Goal: Answer question/provide support: Share knowledge or assist other users

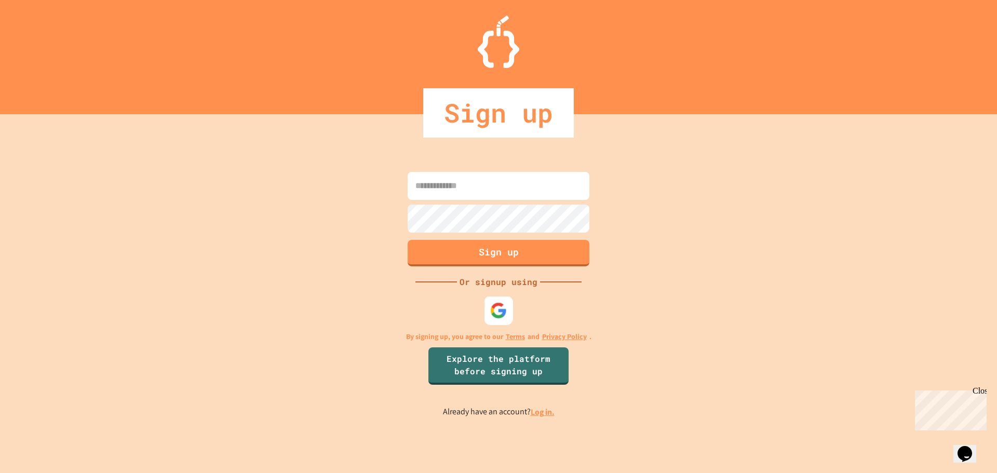
click at [494, 314] on img at bounding box center [498, 310] width 17 height 17
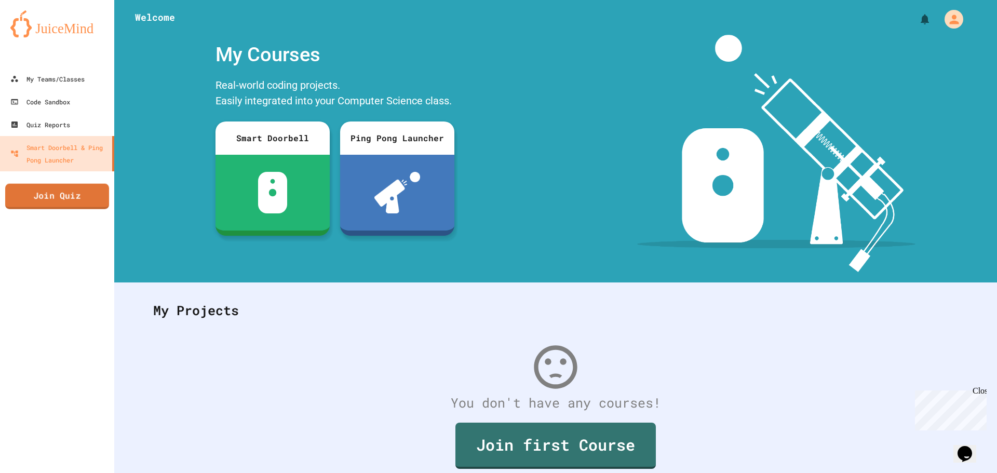
click at [88, 205] on link "Join Quiz" at bounding box center [57, 196] width 104 height 25
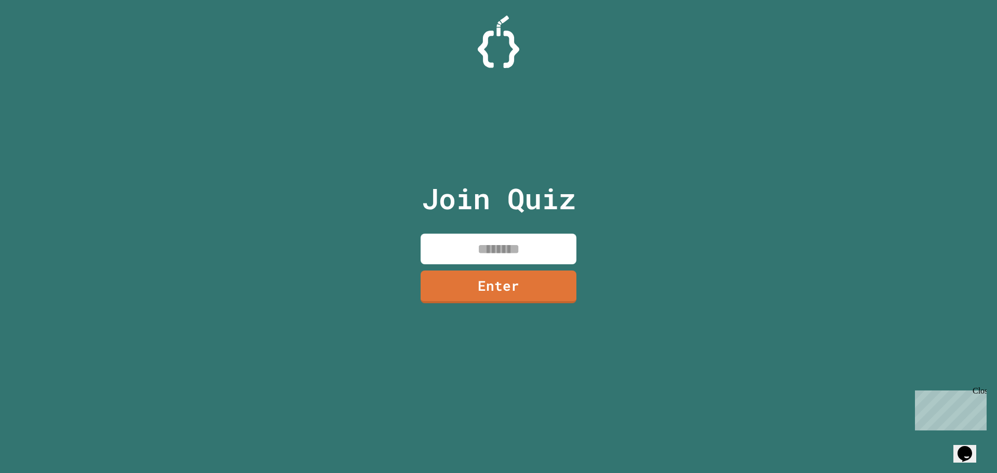
click at [484, 250] on input at bounding box center [499, 249] width 156 height 31
type input "********"
click at [498, 282] on link "Enter" at bounding box center [498, 285] width 145 height 34
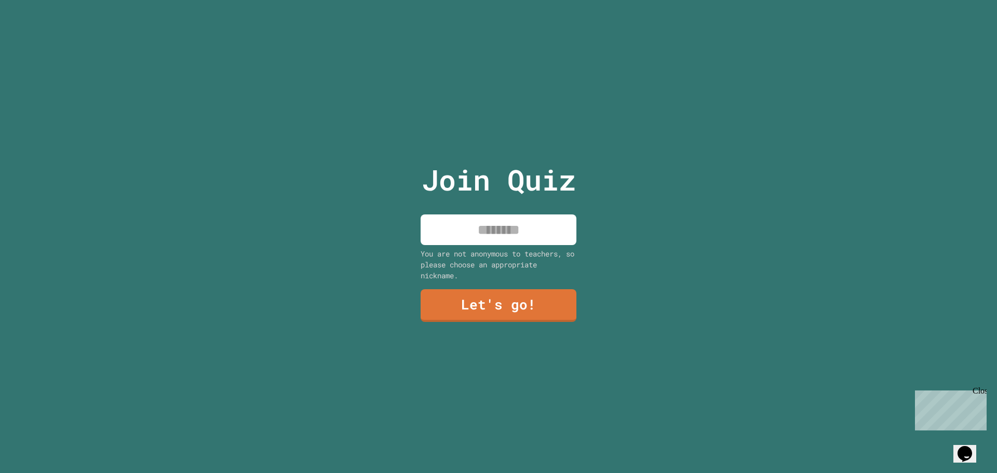
click at [508, 214] on input at bounding box center [499, 229] width 156 height 31
type input "**********"
click at [508, 301] on link "Let's go!" at bounding box center [498, 305] width 157 height 34
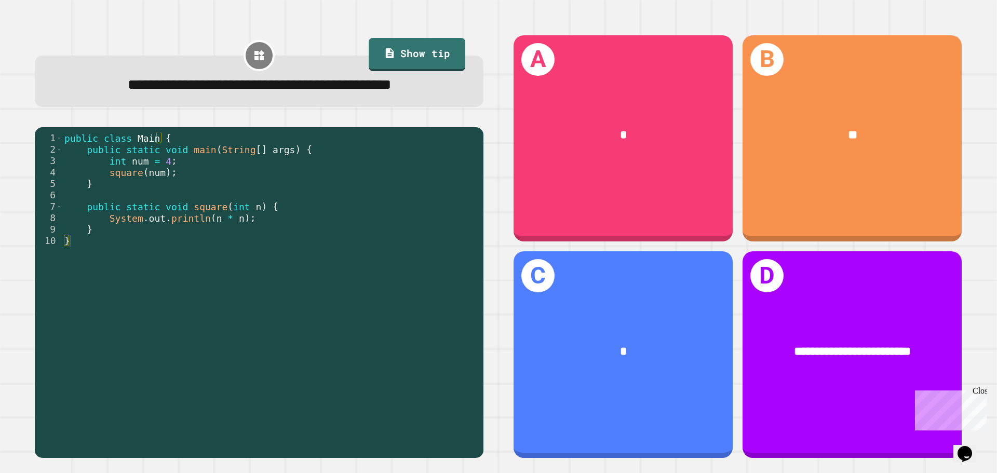
click at [236, 198] on div "public class Main { public static void main ( String [ ] args ) { int num = 4 ;…" at bounding box center [270, 275] width 416 height 286
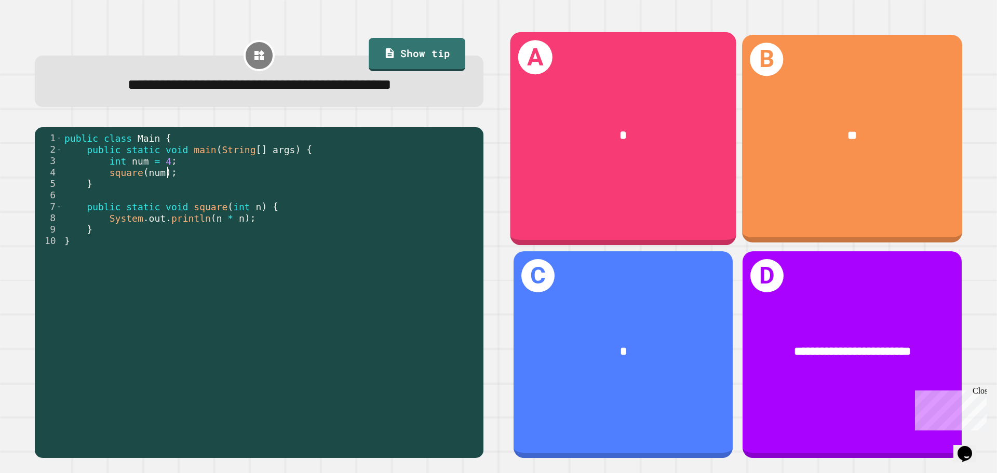
click at [798, 178] on div "B **" at bounding box center [852, 138] width 220 height 207
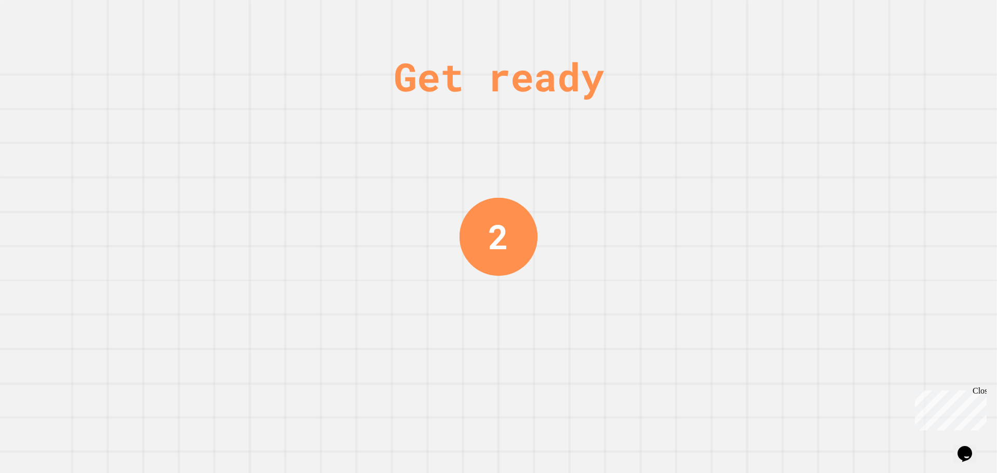
click at [737, 113] on div "Get ready 2" at bounding box center [498, 236] width 997 height 473
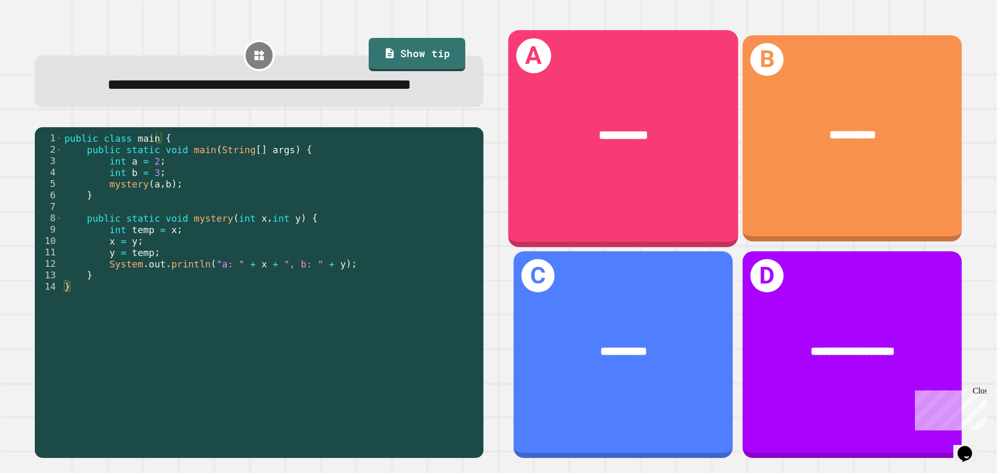
click at [565, 195] on div "**********" at bounding box center [623, 138] width 230 height 217
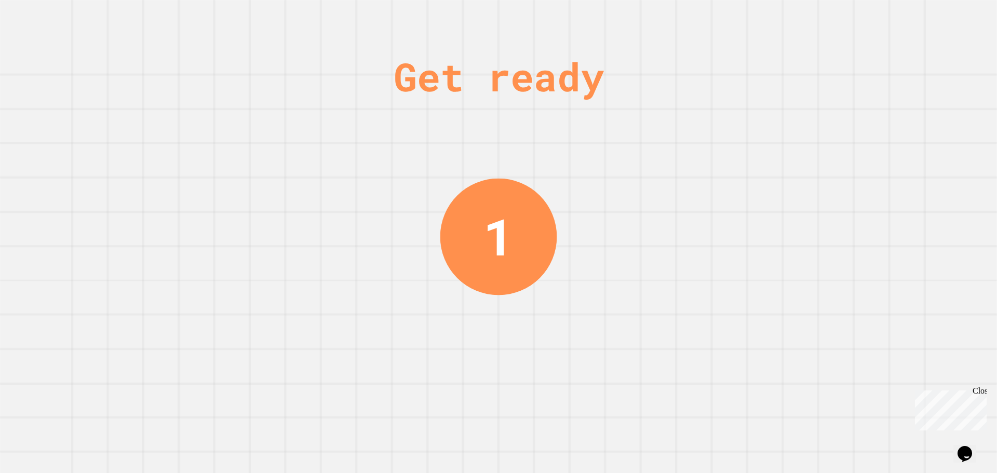
click at [681, 66] on div "Get ready 1" at bounding box center [498, 236] width 997 height 473
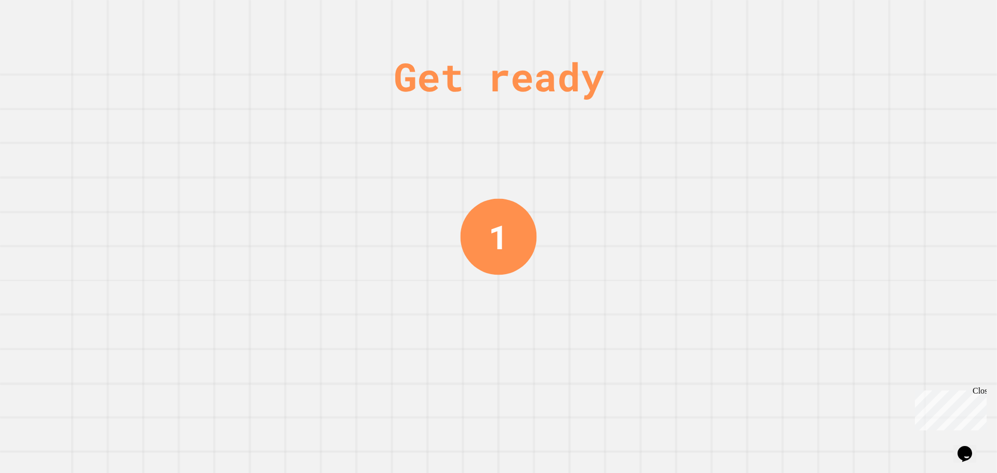
click at [571, 79] on div "Get ready" at bounding box center [499, 76] width 210 height 59
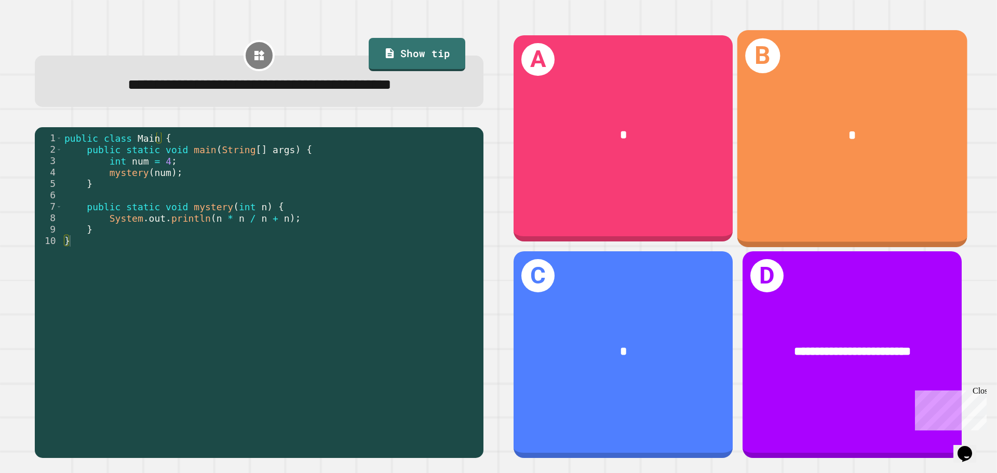
click at [741, 156] on div "*" at bounding box center [852, 136] width 230 height 70
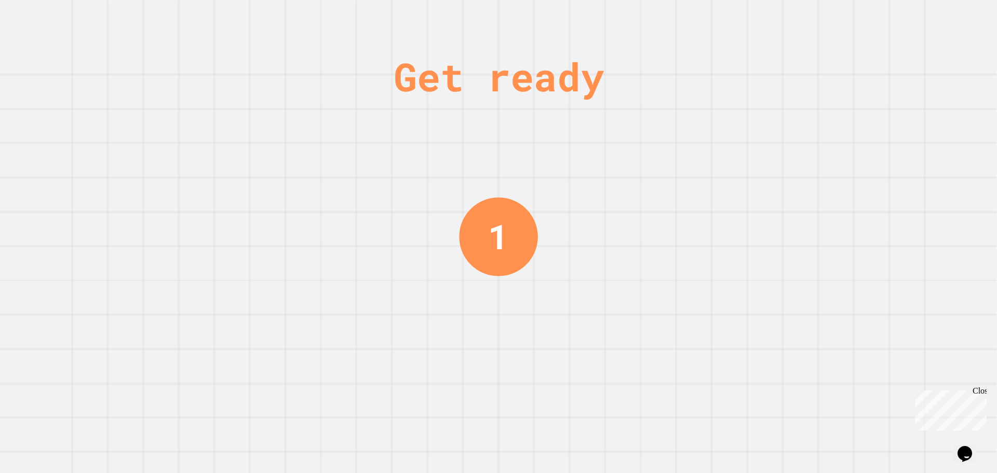
click at [624, 45] on div "Get ready 1" at bounding box center [498, 236] width 997 height 473
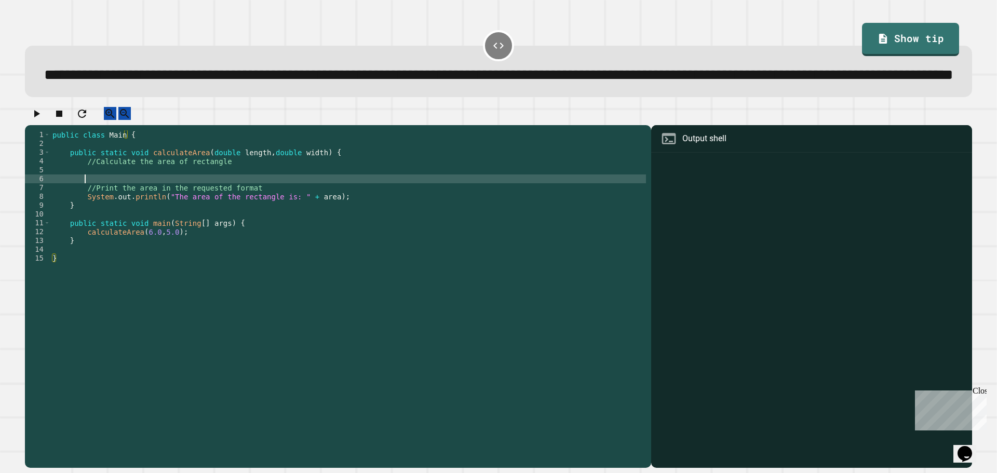
click at [232, 211] on div "public class Main { public static void calculateArea ( double length , double w…" at bounding box center [348, 275] width 596 height 291
click at [284, 230] on div "public class Main { public static void calculateArea ( double length , double w…" at bounding box center [348, 275] width 596 height 291
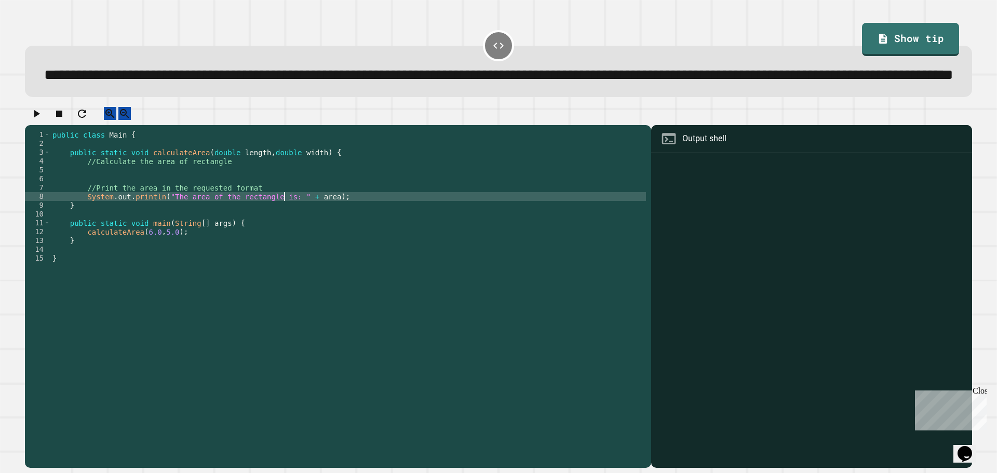
click at [323, 231] on div "public class Main { public static void calculateArea ( double length , double w…" at bounding box center [348, 275] width 596 height 291
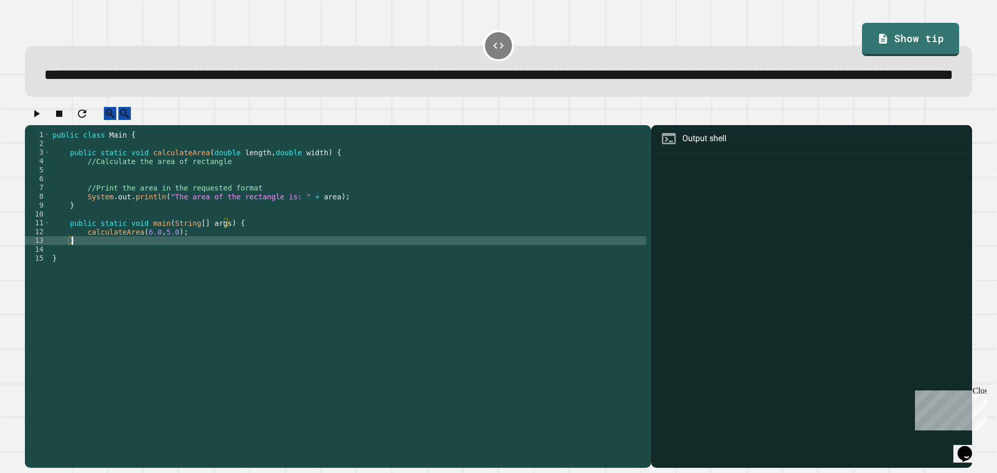
click at [196, 272] on div "public class Main { public static void calculateArea ( double length , double w…" at bounding box center [348, 275] width 596 height 291
click at [196, 265] on div "public class Main { public static void calculateArea ( double length , double w…" at bounding box center [348, 275] width 596 height 291
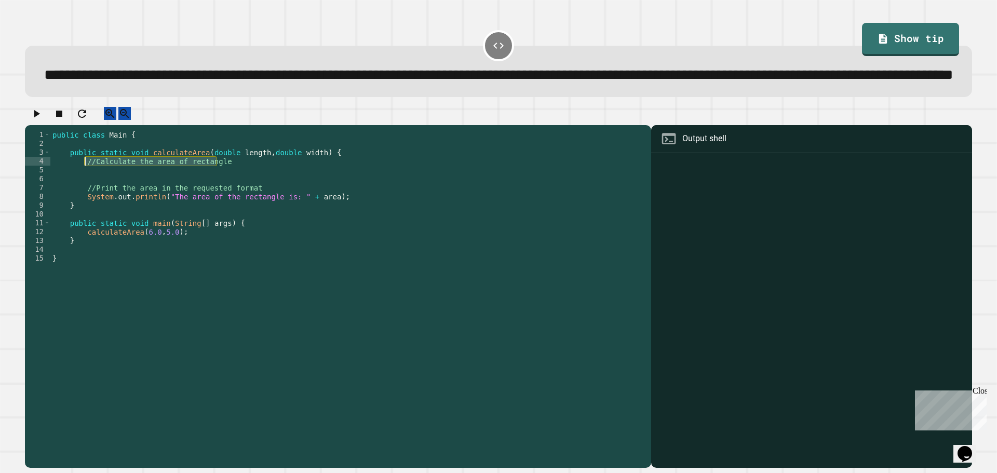
drag, startPoint x: 231, startPoint y: 199, endPoint x: 84, endPoint y: 196, distance: 147.0
click at [84, 196] on div "public class Main { public static void calculateArea ( double length , double w…" at bounding box center [348, 275] width 596 height 291
type textarea "**********"
click at [37, 120] on button "button" at bounding box center [36, 113] width 12 height 13
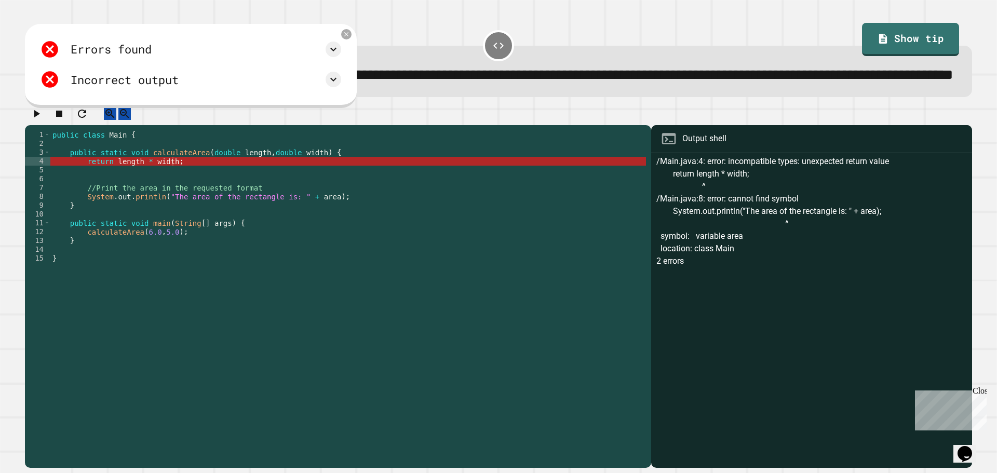
click at [176, 186] on div "public class Main { public static void calculateArea ( double length , double w…" at bounding box center [348, 275] width 596 height 291
click at [175, 196] on div "public class Main { public static void calculateArea ( double length , double w…" at bounding box center [348, 275] width 596 height 291
click at [147, 196] on div "public class Main { public static void calculateArea ( double length , double w…" at bounding box center [348, 275] width 596 height 291
drag, startPoint x: 113, startPoint y: 194, endPoint x: 84, endPoint y: 197, distance: 29.8
click at [84, 197] on div "public class Main { public static void calculateArea ( double length , double w…" at bounding box center [348, 275] width 596 height 291
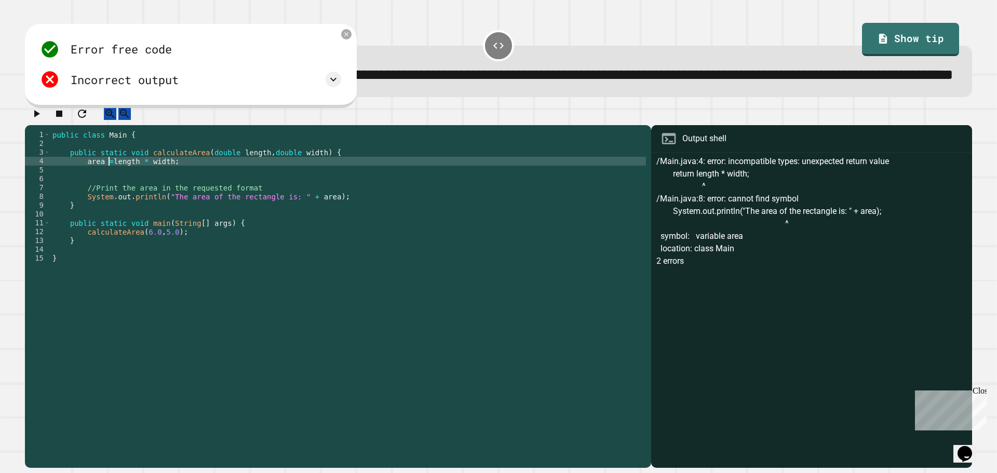
scroll to position [0, 4]
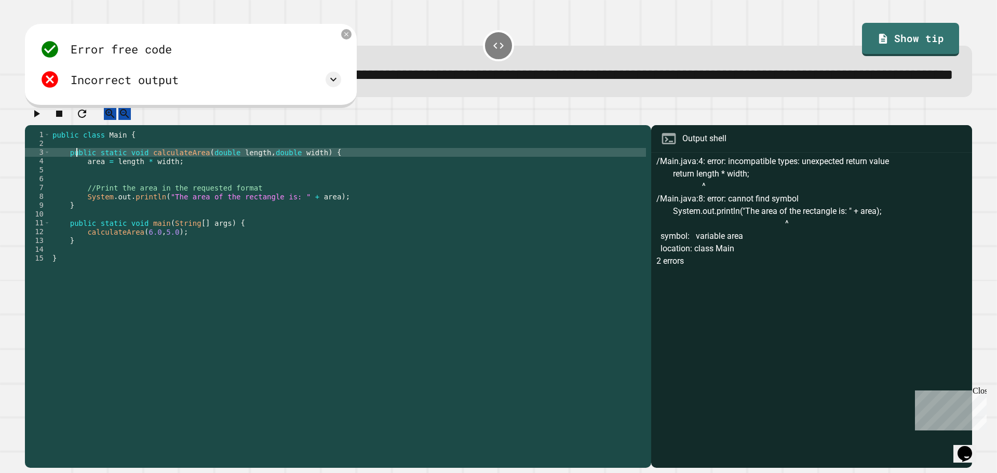
click at [76, 190] on div "public class Main { public static void calculateArea ( double length , double w…" at bounding box center [348, 275] width 596 height 291
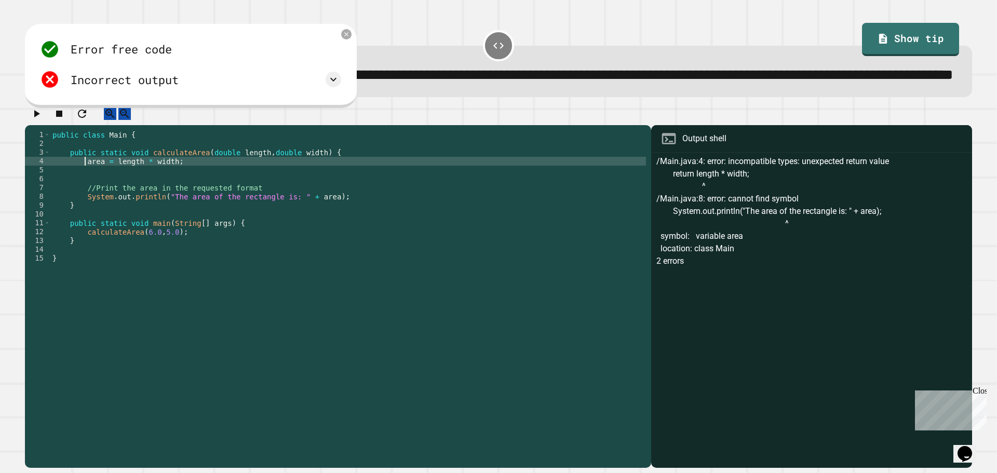
click at [83, 196] on div "public class Main { public static void calculateArea ( double length , double w…" at bounding box center [348, 275] width 596 height 291
type textarea "**********"
click at [43, 120] on icon "button" at bounding box center [36, 114] width 12 height 12
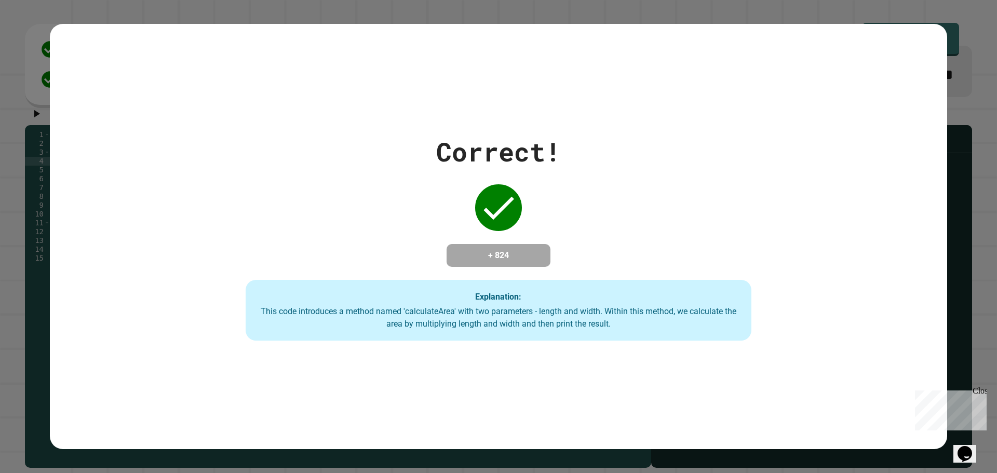
click at [415, 117] on div "Correct! + 824 Explanation: This code introduces a method named 'calculateArea'…" at bounding box center [498, 237] width 897 height 426
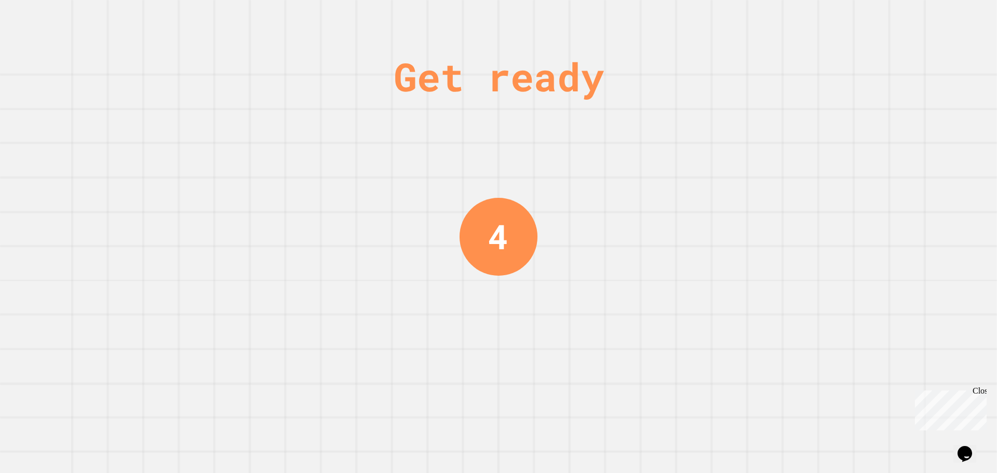
click at [484, 47] on div "Get ready" at bounding box center [499, 76] width 210 height 59
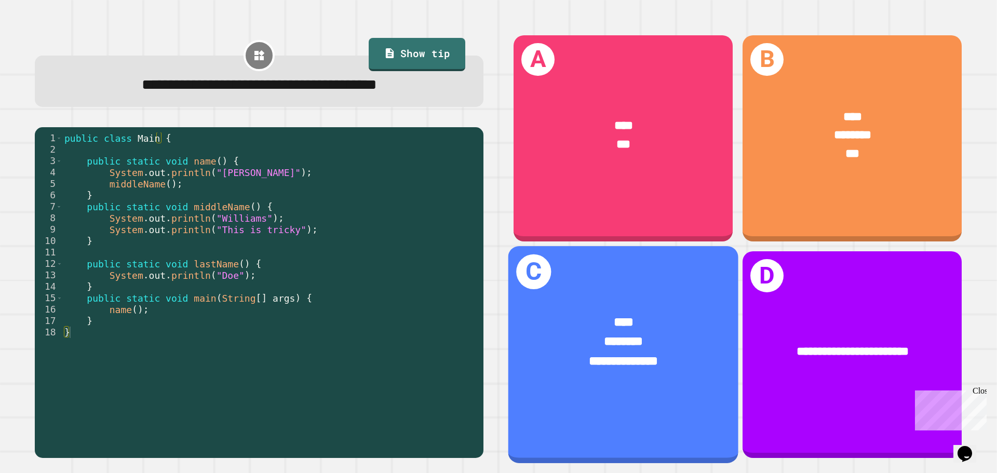
click at [650, 335] on div "********" at bounding box center [623, 342] width 179 height 19
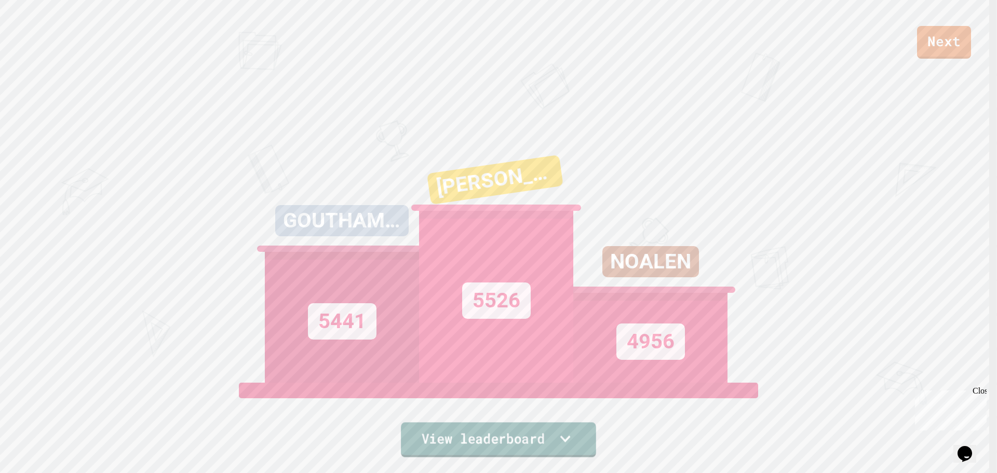
click at [537, 426] on link "View leaderboard" at bounding box center [498, 439] width 195 height 35
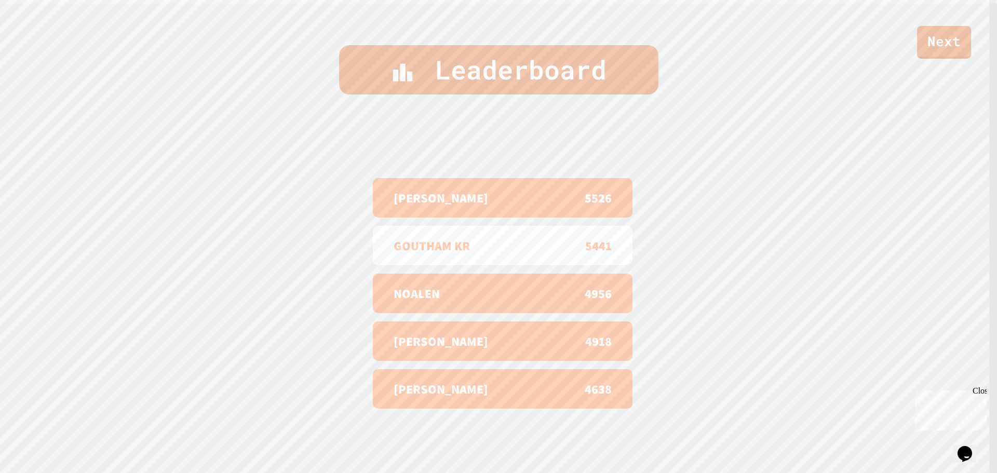
scroll to position [477, 0]
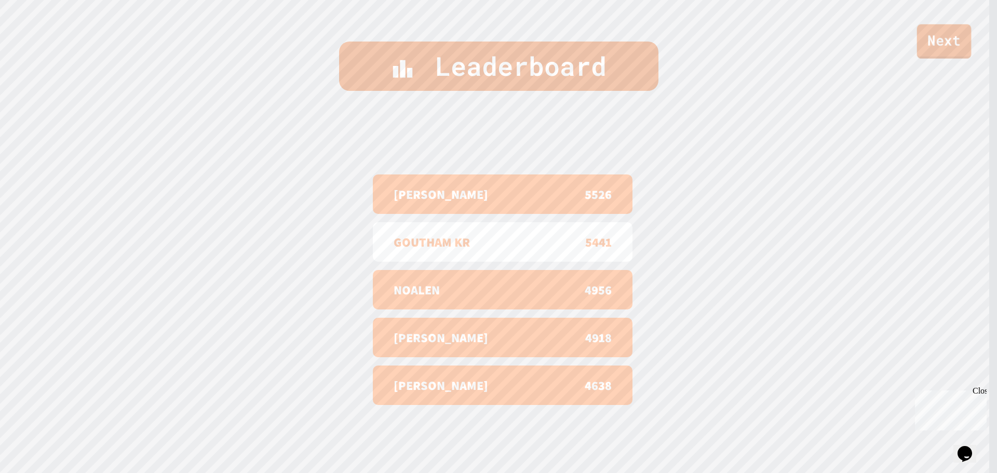
click at [953, 36] on link "Next" at bounding box center [944, 41] width 55 height 34
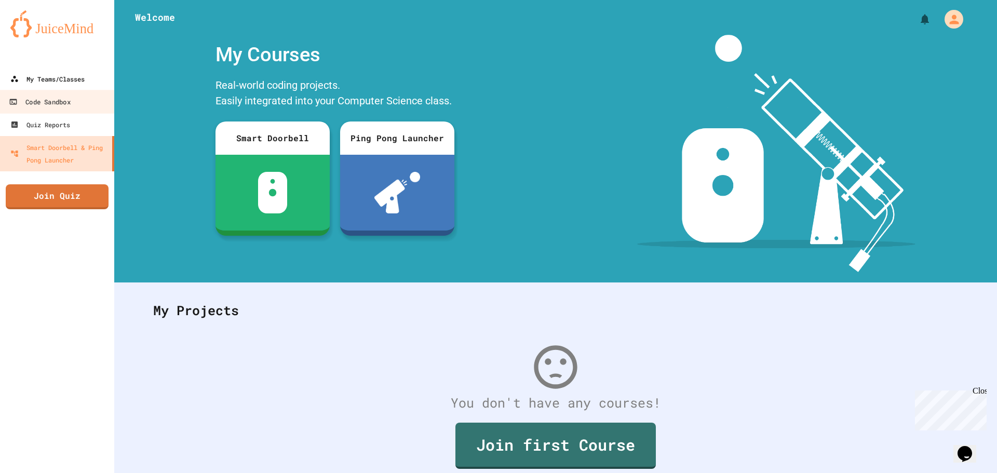
click at [74, 86] on link "My Teams/Classes" at bounding box center [57, 79] width 114 height 23
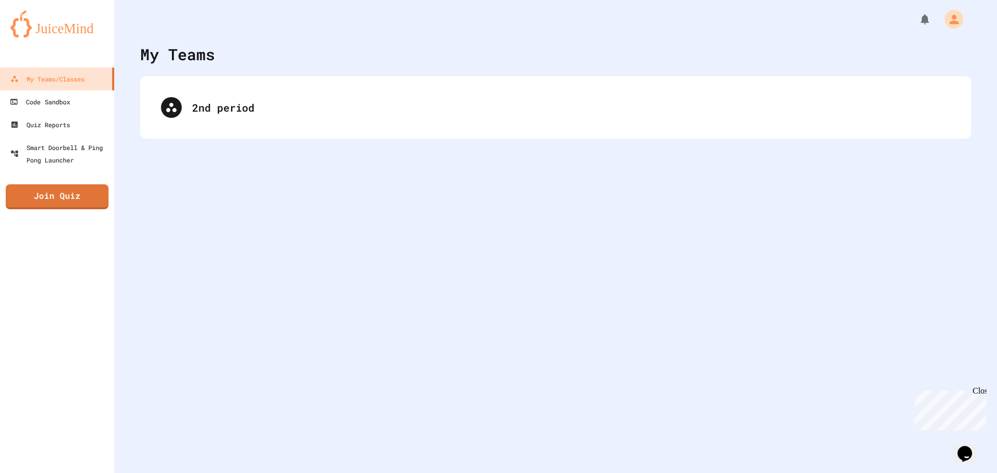
click at [214, 81] on div "2nd period" at bounding box center [555, 107] width 831 height 62
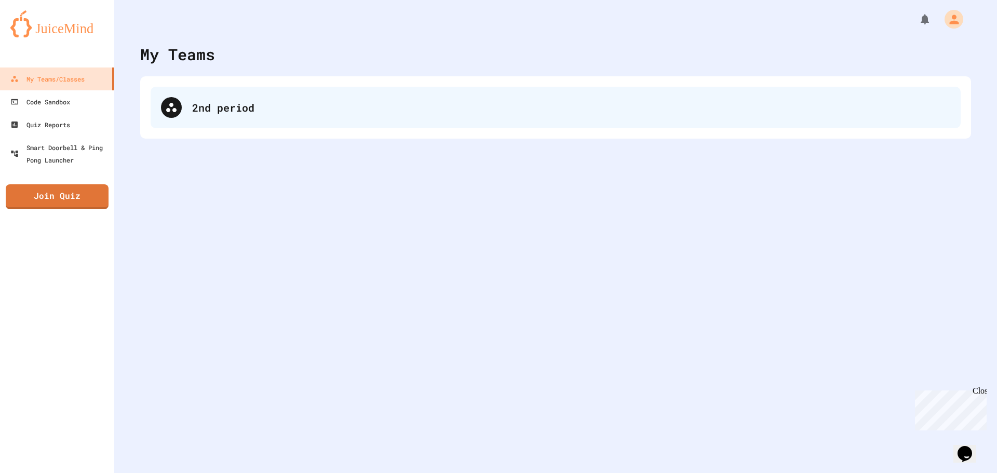
click at [209, 100] on div "2nd period" at bounding box center [571, 108] width 758 height 16
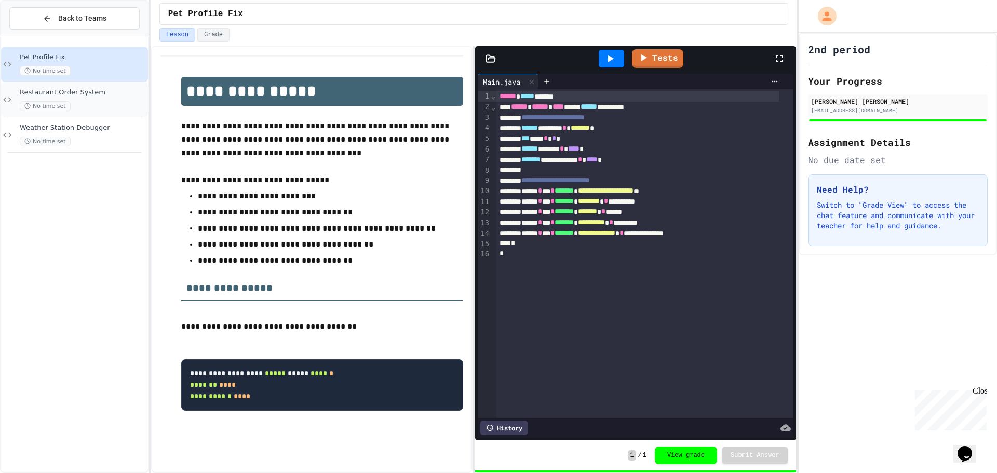
click at [88, 104] on div "No time set" at bounding box center [83, 106] width 126 height 10
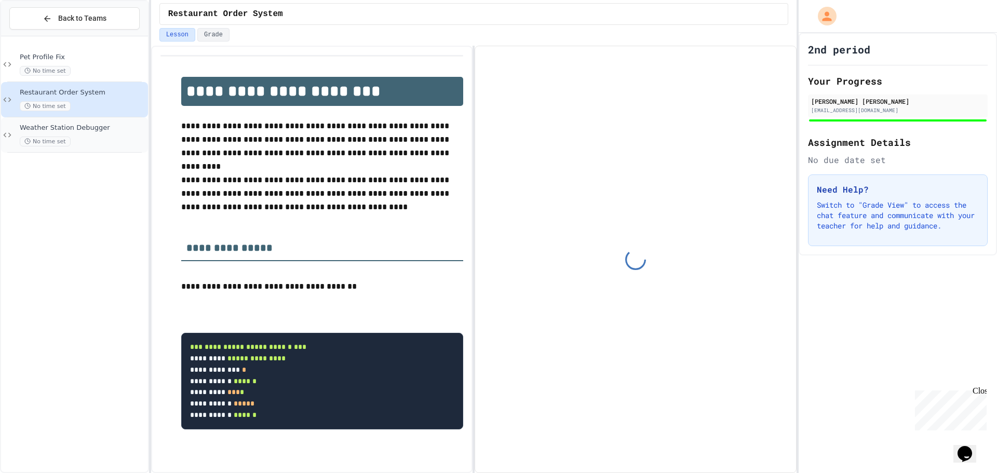
click at [96, 128] on span "Weather Station Debugger" at bounding box center [83, 128] width 126 height 9
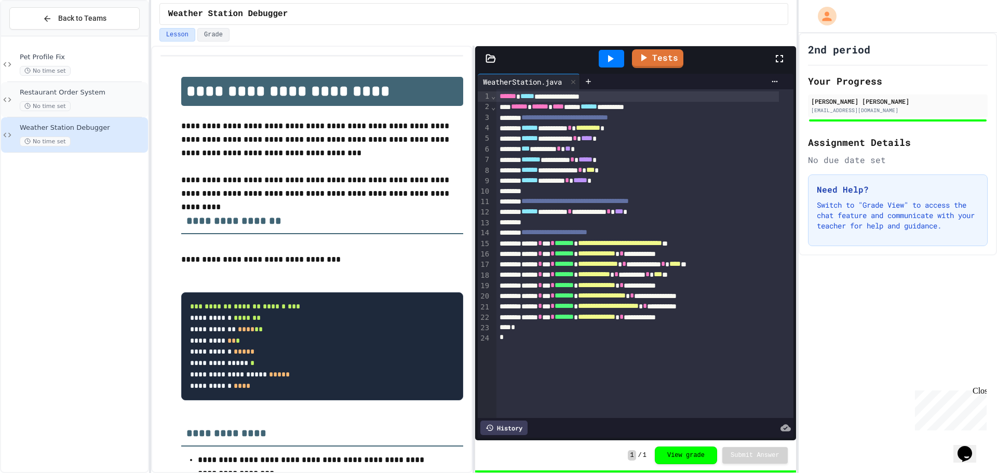
click at [59, 108] on span "No time set" at bounding box center [45, 106] width 51 height 10
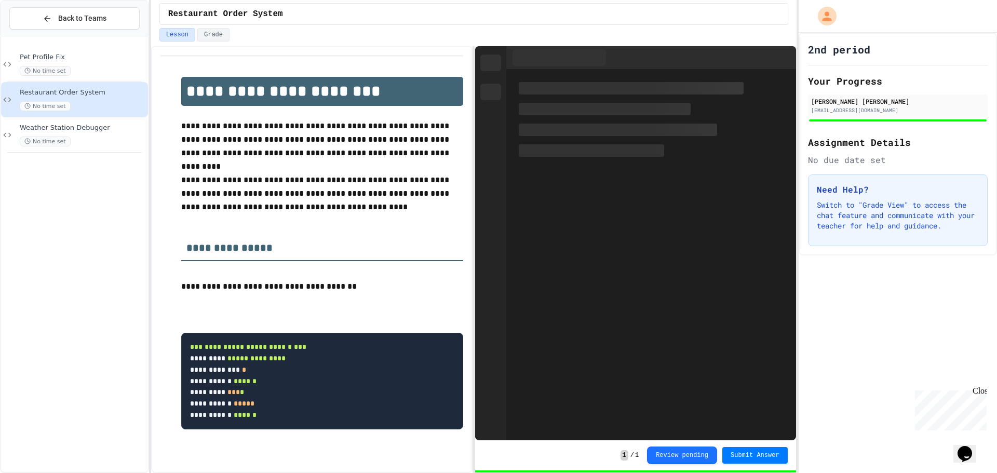
click at [102, 67] on div "No time set" at bounding box center [83, 71] width 126 height 10
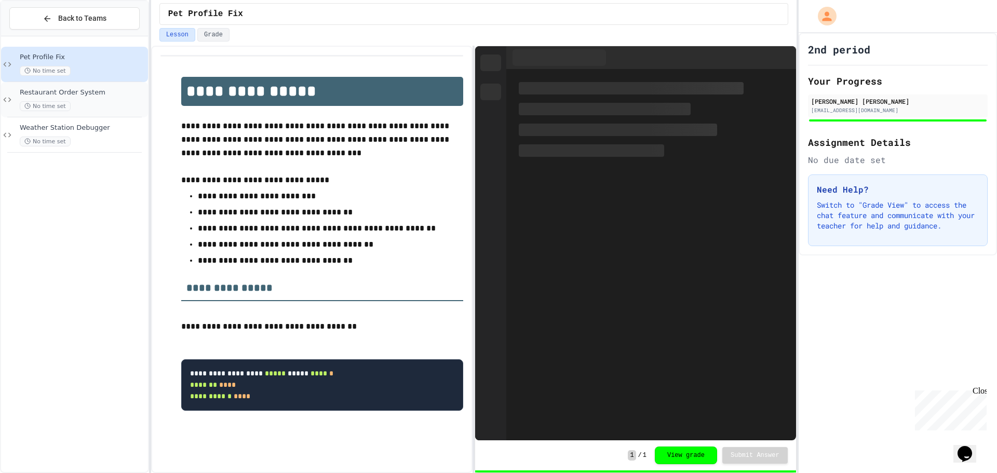
click at [99, 95] on span "Restaurant Order System" at bounding box center [83, 92] width 126 height 9
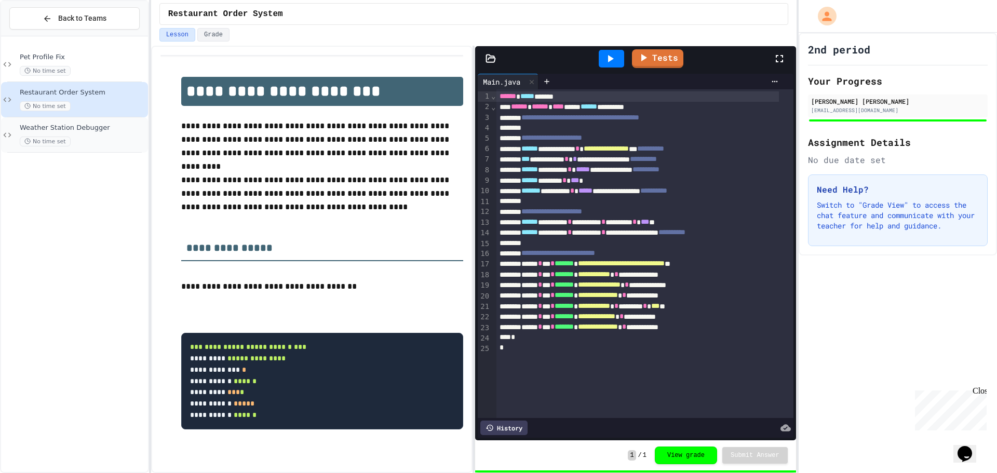
click at [92, 131] on span "Weather Station Debugger" at bounding box center [83, 128] width 126 height 9
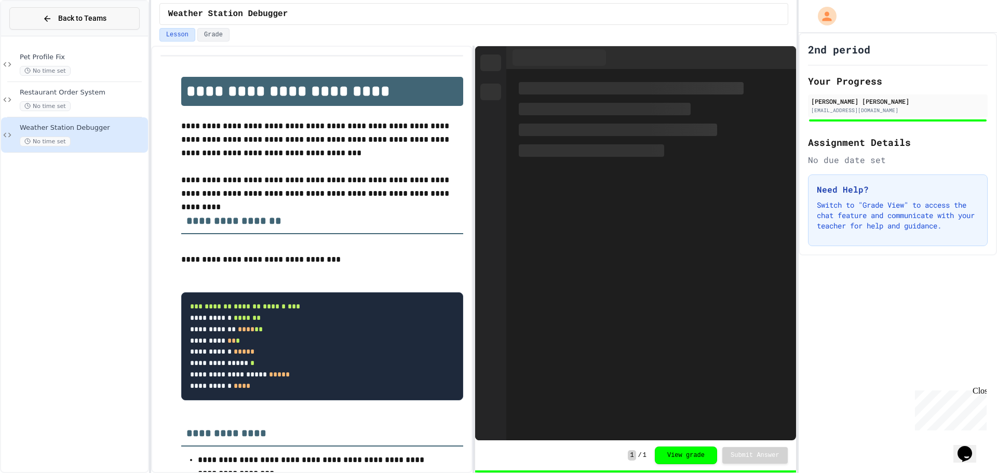
click at [90, 17] on span "Back to Teams" at bounding box center [82, 18] width 48 height 11
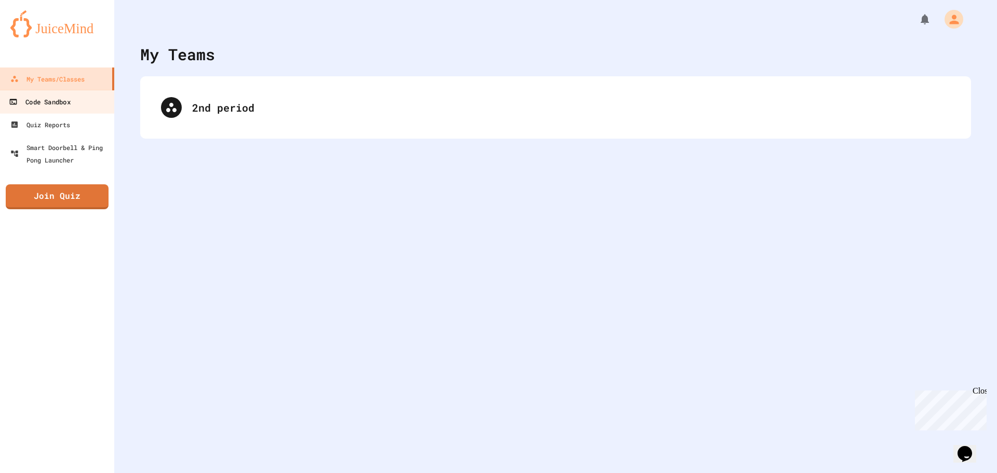
click at [85, 109] on link "Code Sandbox" at bounding box center [57, 101] width 118 height 23
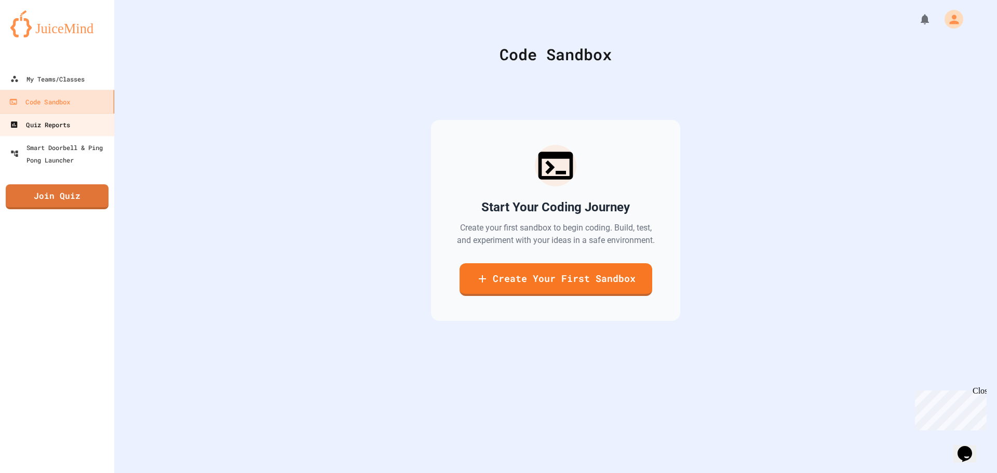
click at [85, 117] on link "Quiz Reports" at bounding box center [56, 124] width 115 height 23
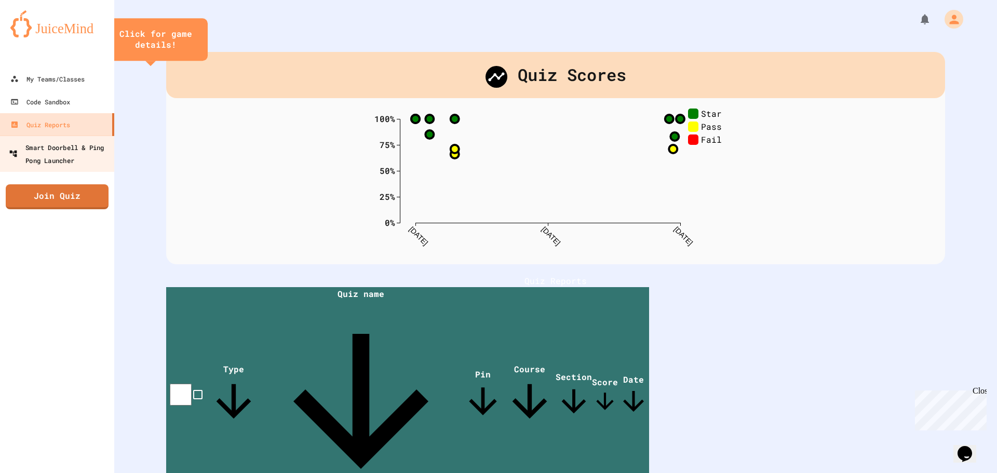
click at [89, 155] on div "Smart Doorbell & Ping Pong Launcher" at bounding box center [60, 153] width 103 height 25
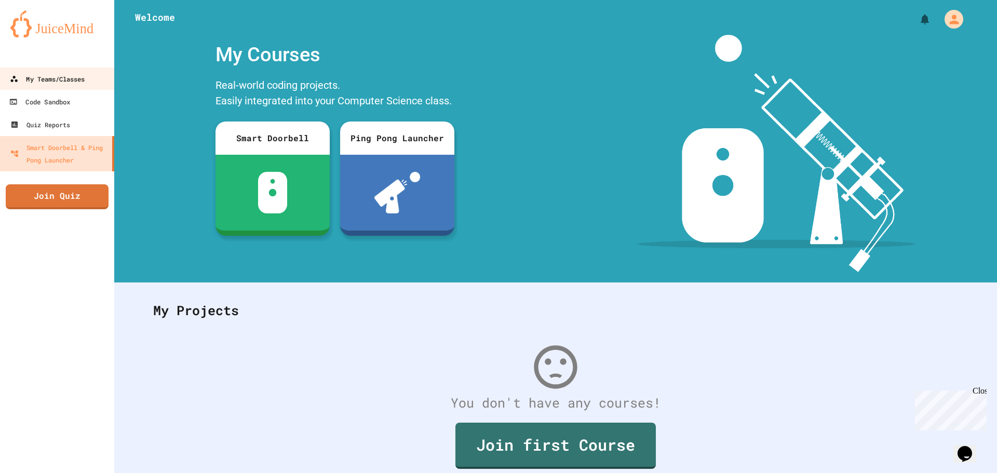
click at [83, 86] on link "My Teams/Classes" at bounding box center [56, 79] width 115 height 23
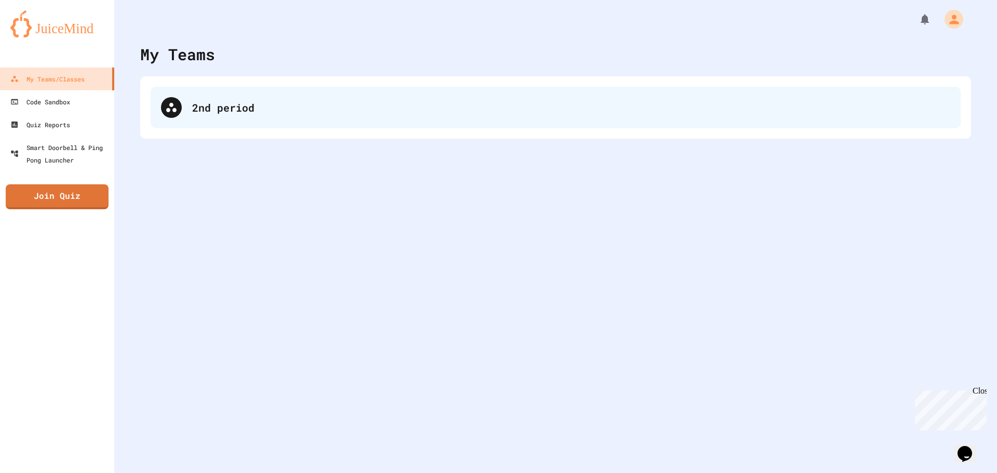
click at [229, 123] on div "2nd period" at bounding box center [556, 108] width 810 height 42
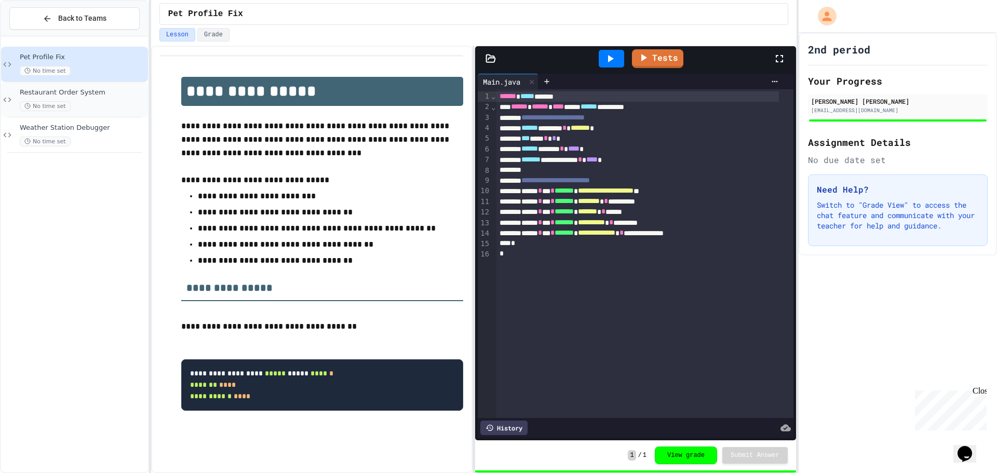
click at [60, 96] on span "Restaurant Order System" at bounding box center [83, 92] width 126 height 9
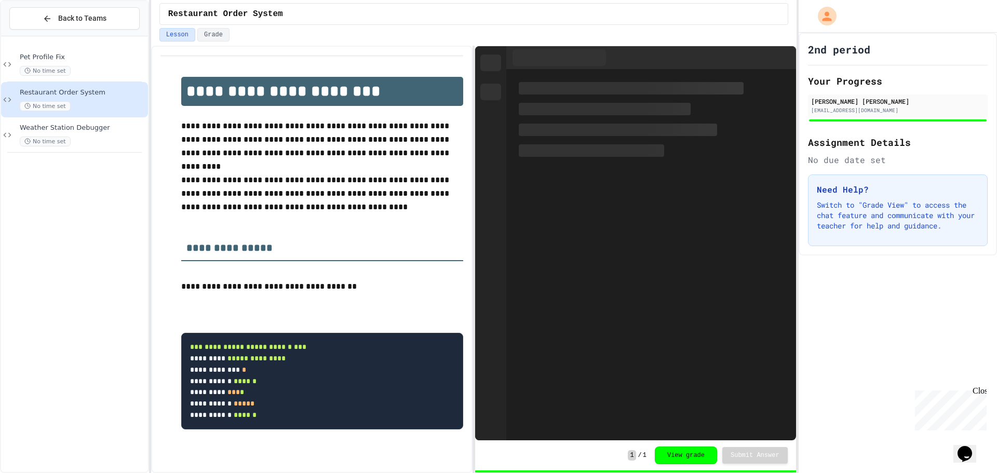
click at [85, 141] on div "No time set" at bounding box center [83, 142] width 126 height 10
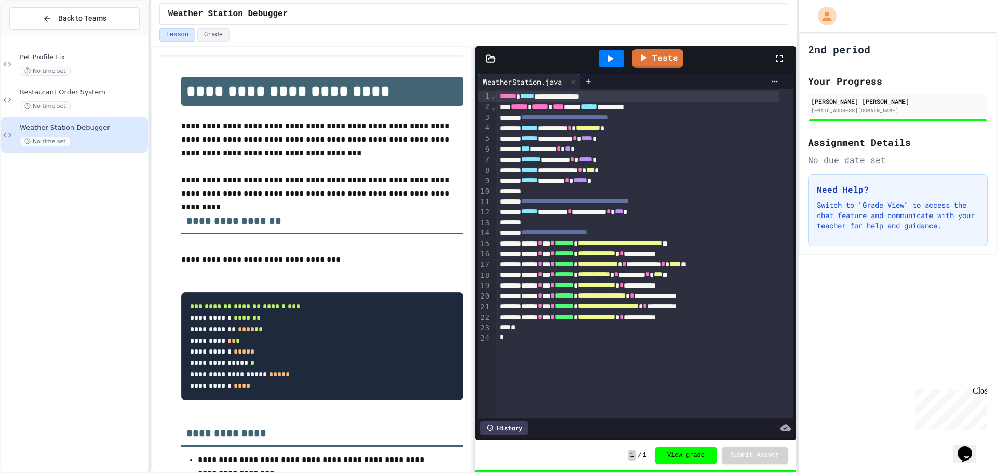
click at [209, 23] on div "Weather Station Debugger" at bounding box center [473, 14] width 629 height 22
click at [210, 32] on button "Grade" at bounding box center [213, 35] width 32 height 14
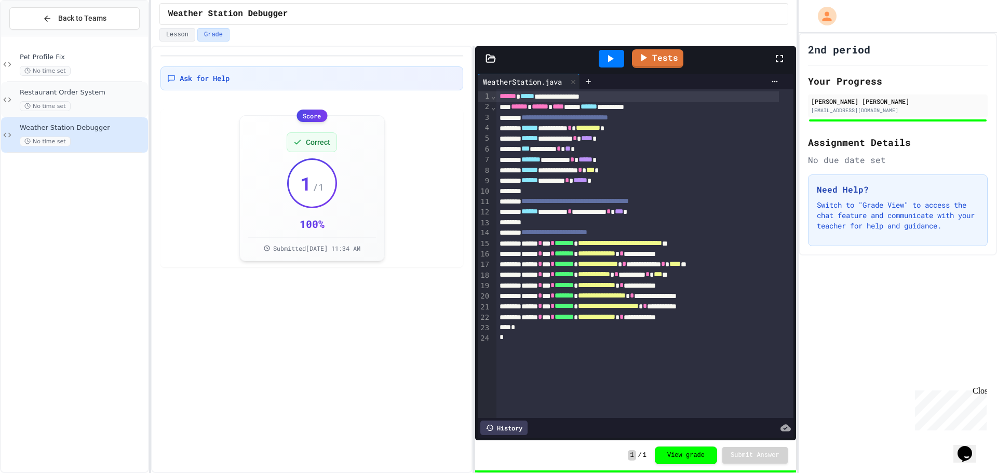
click at [98, 95] on span "Restaurant Order System" at bounding box center [83, 92] width 126 height 9
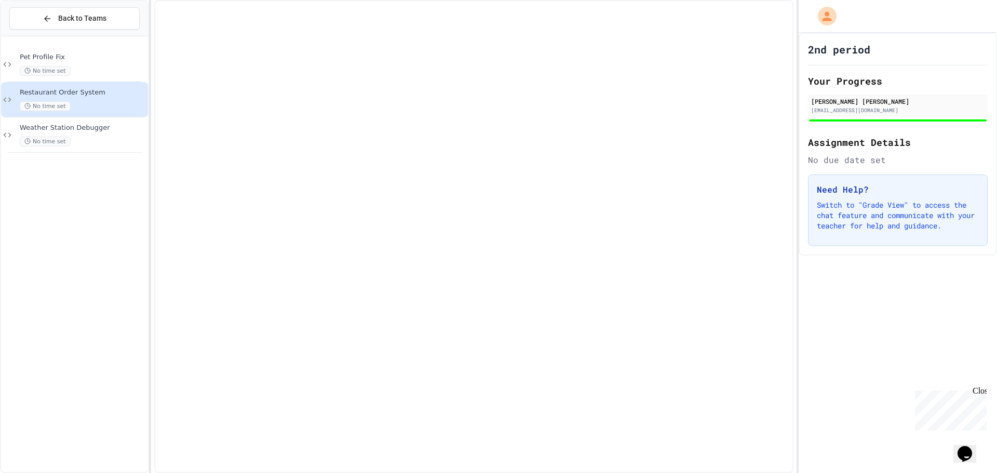
click at [102, 64] on div "Pet Profile Fix No time set" at bounding box center [83, 64] width 126 height 23
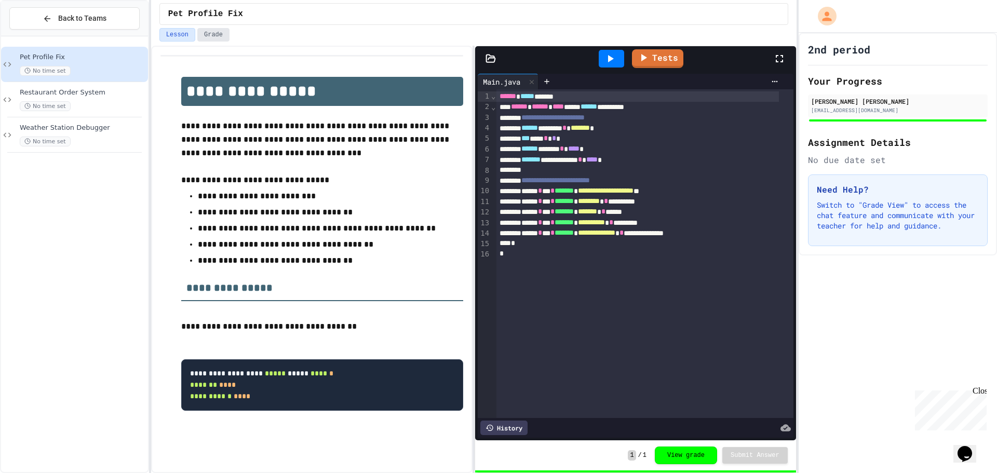
click at [206, 38] on button "Grade" at bounding box center [213, 35] width 32 height 14
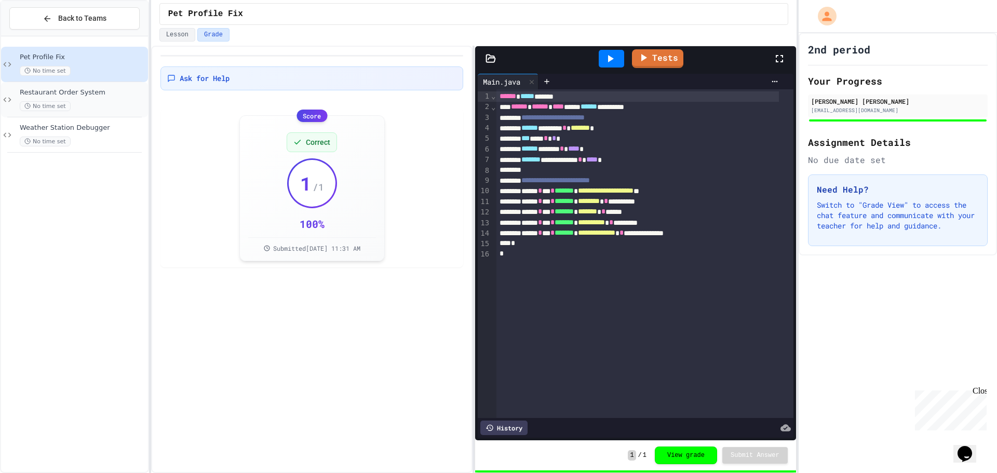
click at [92, 90] on span "Restaurant Order System" at bounding box center [83, 92] width 126 height 9
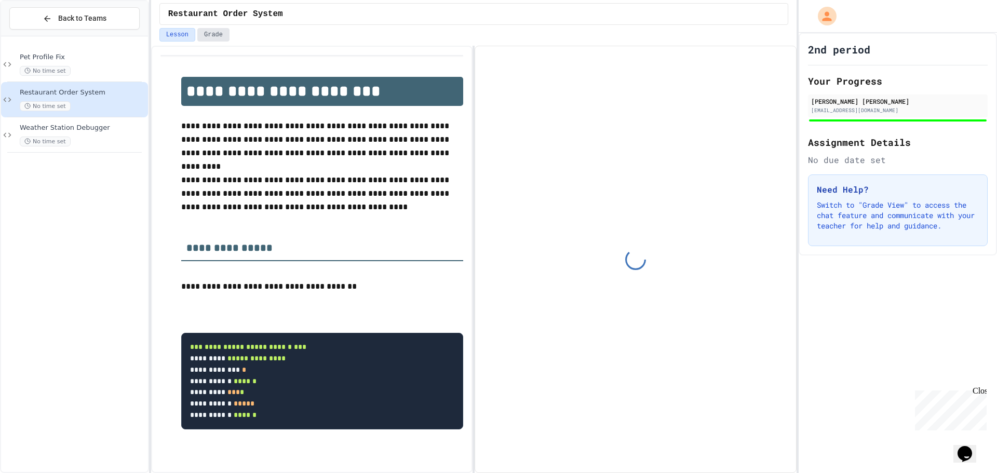
click at [221, 34] on button "Grade" at bounding box center [213, 35] width 32 height 14
